Goal: Information Seeking & Learning: Learn about a topic

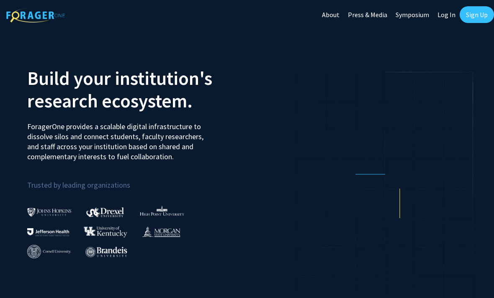
click at [444, 17] on link "Log In" at bounding box center [446, 14] width 26 height 29
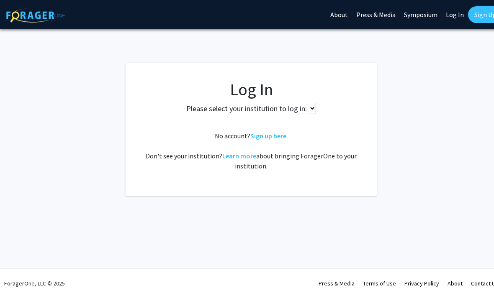
select select
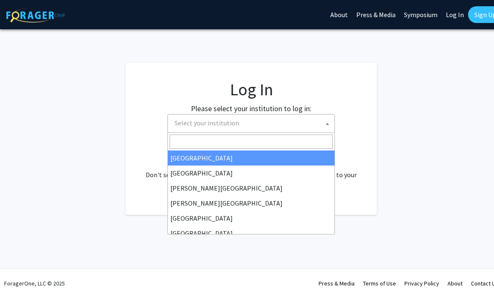
click at [244, 131] on span "Select your institution" at bounding box center [252, 123] width 163 height 17
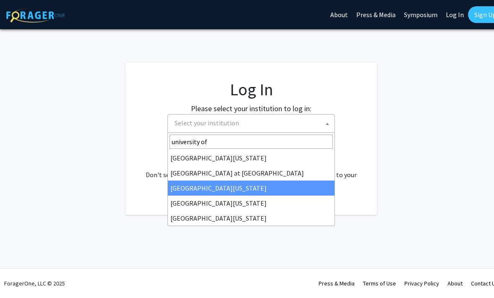
type input "university of"
select select "13"
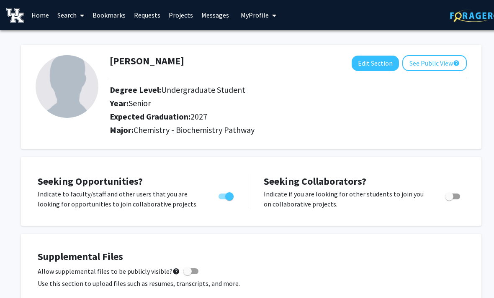
click at [47, 15] on link "Home" at bounding box center [40, 14] width 26 height 29
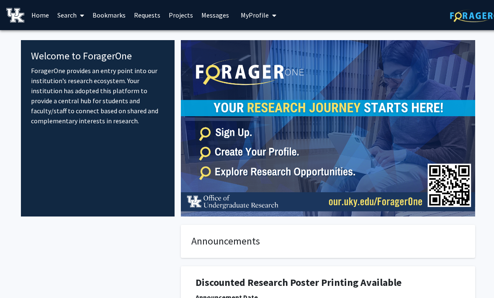
click at [76, 16] on link "Search" at bounding box center [70, 14] width 35 height 29
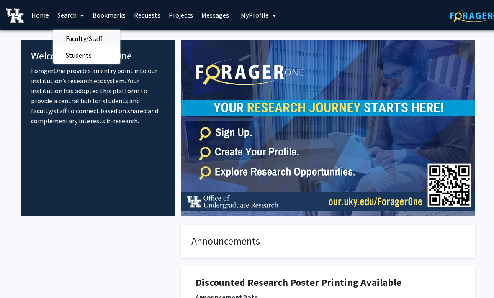
click at [88, 40] on span "Faculty/Staff" at bounding box center [84, 38] width 62 height 17
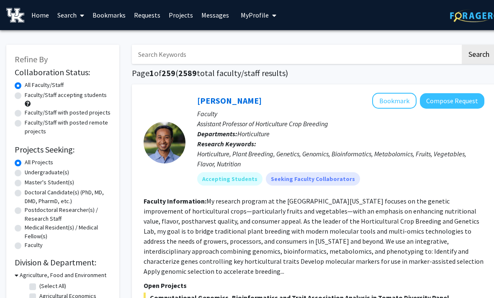
click at [80, 96] on label "Faculty/Staff accepting students" at bounding box center [66, 95] width 82 height 9
click at [30, 96] on input "Faculty/Staff accepting students" at bounding box center [27, 93] width 5 height 5
radio input "true"
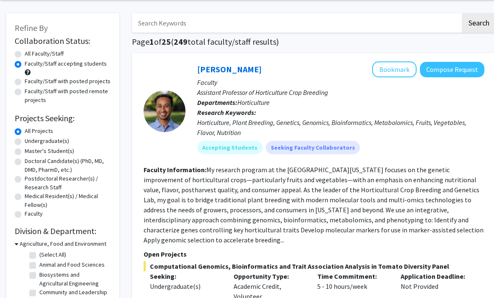
scroll to position [34, 0]
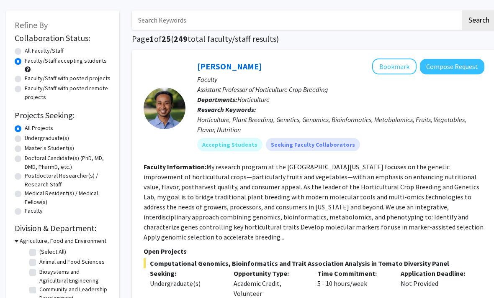
click at [54, 241] on h3 "Agriculture, Food and Environment" at bounding box center [63, 241] width 87 height 9
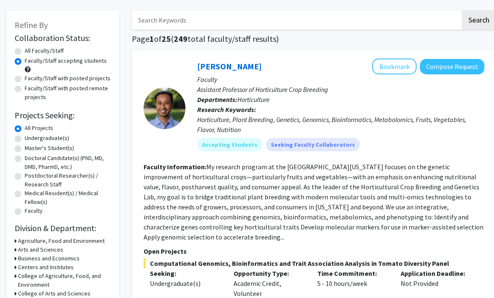
click at [46, 138] on label "Undergraduate(s)" at bounding box center [47, 138] width 44 height 9
click at [30, 138] on input "Undergraduate(s)" at bounding box center [27, 136] width 5 height 5
radio input "true"
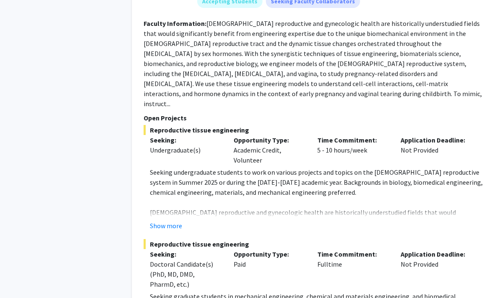
scroll to position [1038, 0]
click at [171, 221] on button "Show more" at bounding box center [166, 226] width 32 height 10
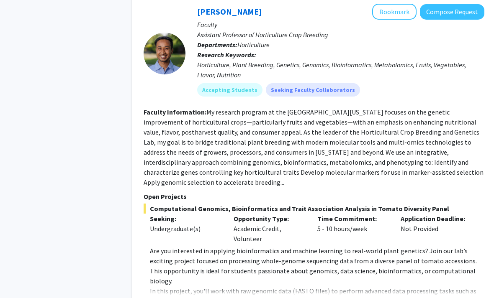
scroll to position [1596, 0]
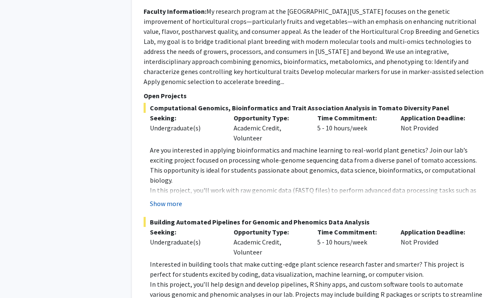
click at [178, 199] on button "Show more" at bounding box center [166, 204] width 32 height 10
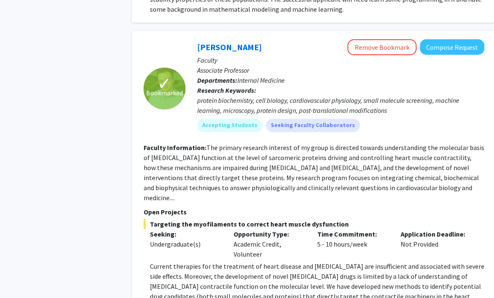
scroll to position [2734, 0]
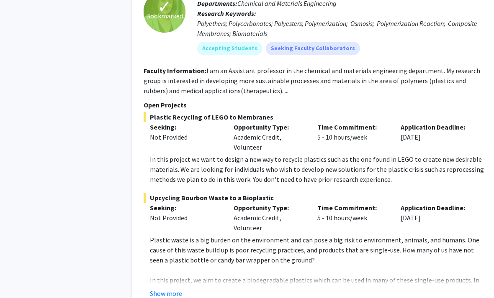
scroll to position [4381, 0]
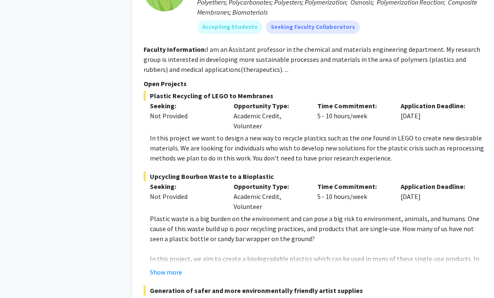
scroll to position [4470, 0]
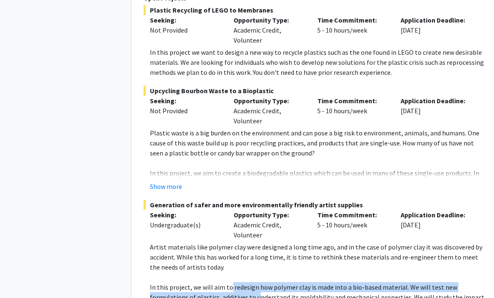
drag, startPoint x: 234, startPoint y: 160, endPoint x: 256, endPoint y: 163, distance: 22.3
click at [256, 282] on p "In this project, we will aim to redesign how polymer clay is made into a bio-ba…" at bounding box center [317, 302] width 334 height 40
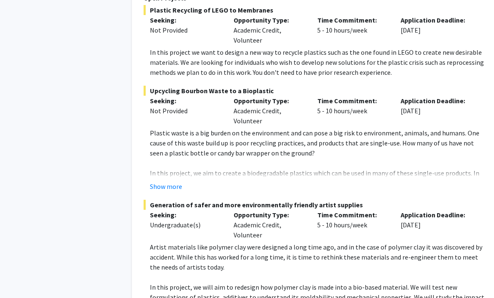
click at [325, 282] on p "In this project, we will aim to redesign how polymer clay is made into a bio-ba…" at bounding box center [317, 302] width 334 height 40
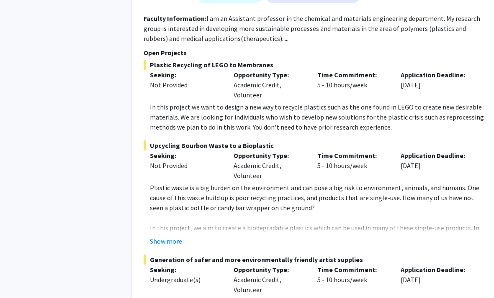
scroll to position [4416, 0]
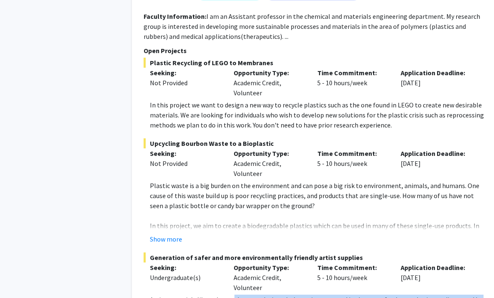
drag, startPoint x: 230, startPoint y: 172, endPoint x: 235, endPoint y: 173, distance: 5.1
drag, startPoint x: 265, startPoint y: 213, endPoint x: 234, endPoint y: 203, distance: 32.8
drag, startPoint x: 234, startPoint y: 212, endPoint x: 231, endPoint y: 203, distance: 10.3
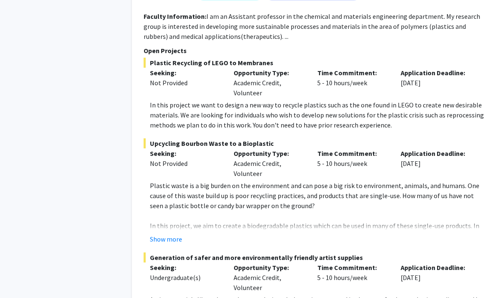
drag, startPoint x: 284, startPoint y: 228, endPoint x: 232, endPoint y: 211, distance: 54.5
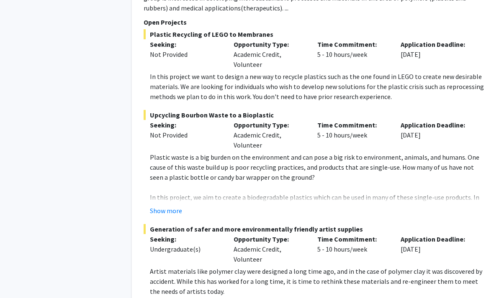
scroll to position [4445, 0]
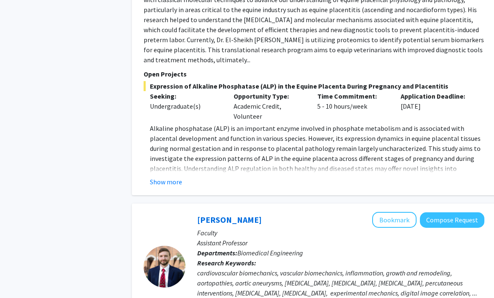
scroll to position [607, 0]
